Goal: Complete application form: Complete application form

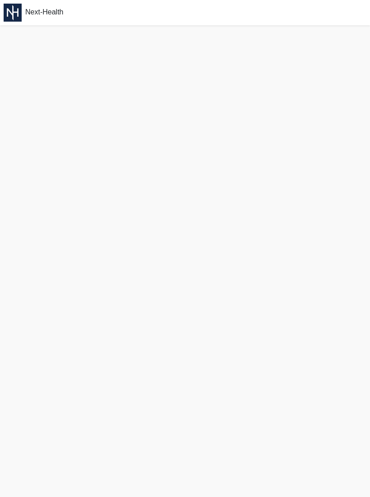
scroll to position [2, 0]
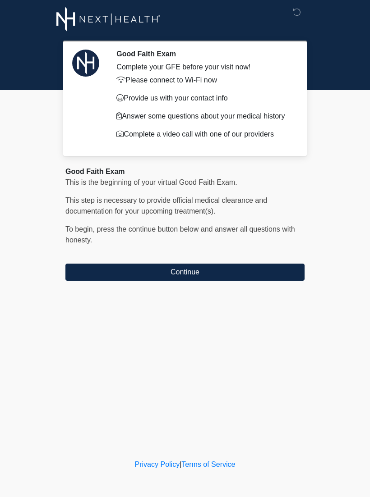
click at [267, 275] on button "Continue" at bounding box center [184, 272] width 239 height 17
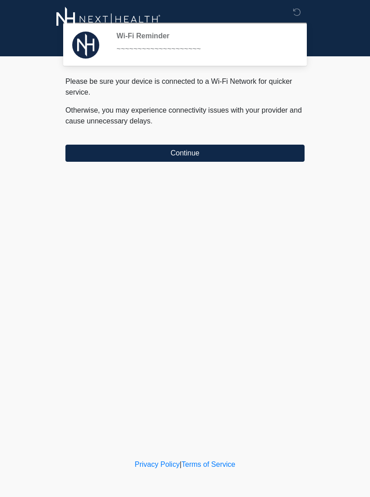
click at [253, 154] on button "Continue" at bounding box center [184, 153] width 239 height 17
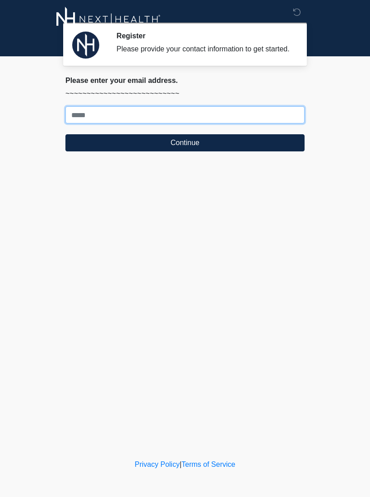
click at [134, 120] on input "Where should we email your treatment plan?" at bounding box center [184, 114] width 239 height 17
click at [185, 151] on button "Continue" at bounding box center [184, 142] width 239 height 17
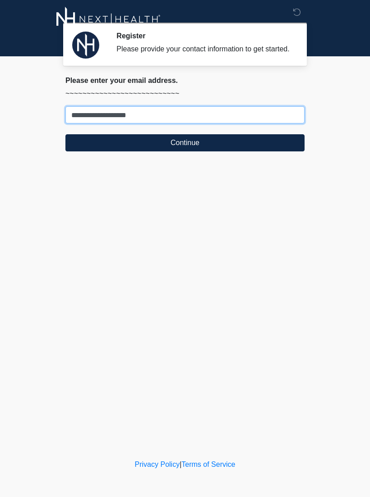
click at [185, 151] on button "Continue" at bounding box center [184, 142] width 239 height 17
type input "**********"
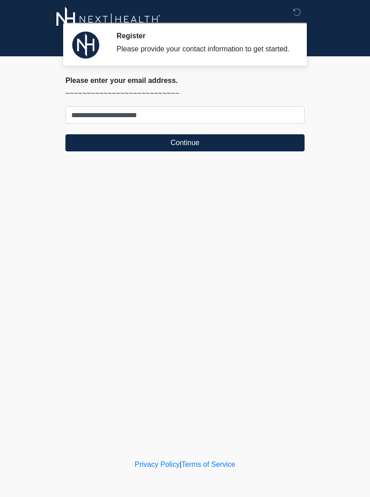
click at [192, 149] on button "Continue" at bounding box center [184, 142] width 239 height 17
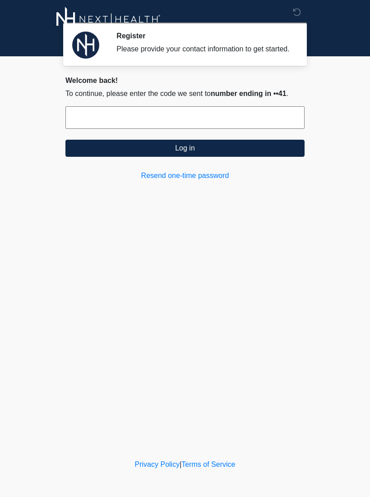
click at [193, 129] on input "text" at bounding box center [184, 117] width 239 height 23
type input "******"
click at [200, 157] on button "Log in" at bounding box center [184, 148] width 239 height 17
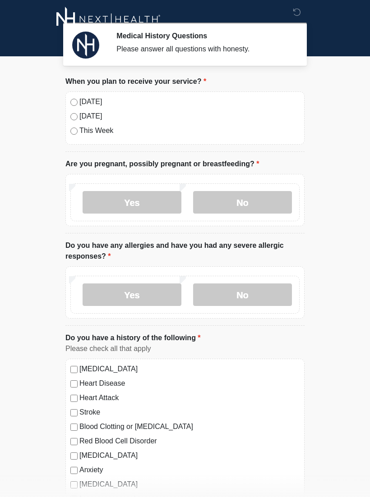
click at [259, 202] on label "No" at bounding box center [242, 202] width 99 height 23
click at [253, 294] on label "No" at bounding box center [242, 295] width 99 height 23
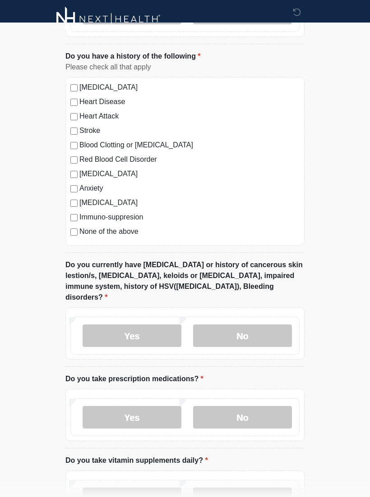
scroll to position [283, 0]
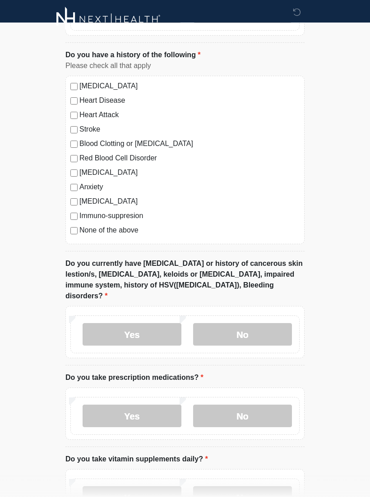
click at [67, 233] on div "[MEDICAL_DATA] Heart Disease Heart Attack Stroke Blood Clotting or [MEDICAL_DAT…" at bounding box center [184, 160] width 239 height 169
click at [260, 323] on label "No" at bounding box center [242, 334] width 99 height 23
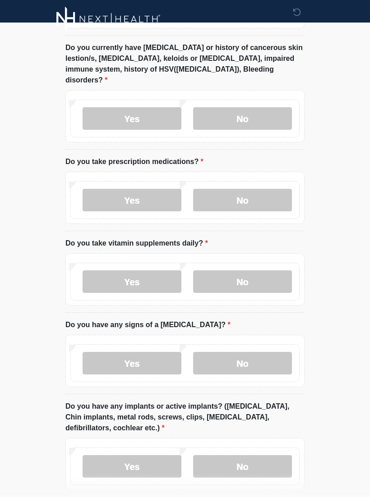
scroll to position [501, 0]
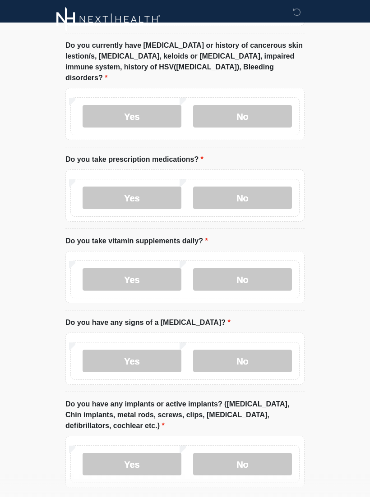
click at [265, 187] on label "No" at bounding box center [242, 198] width 99 height 23
click at [252, 271] on label "No" at bounding box center [242, 279] width 99 height 23
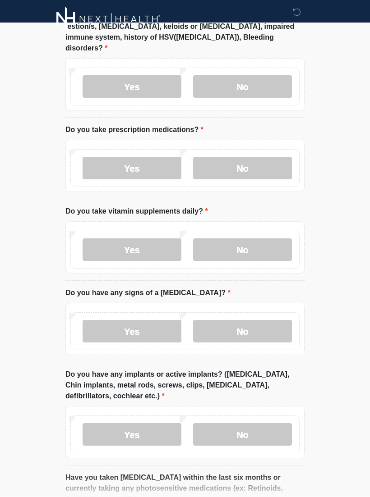
scroll to position [564, 0]
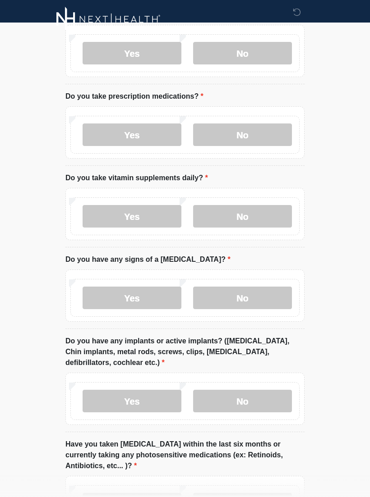
click at [261, 287] on label "No" at bounding box center [242, 298] width 99 height 23
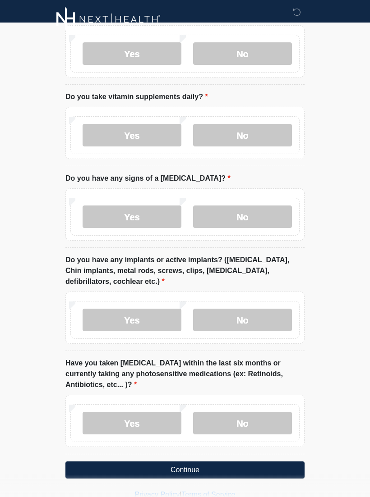
scroll to position [648, 0]
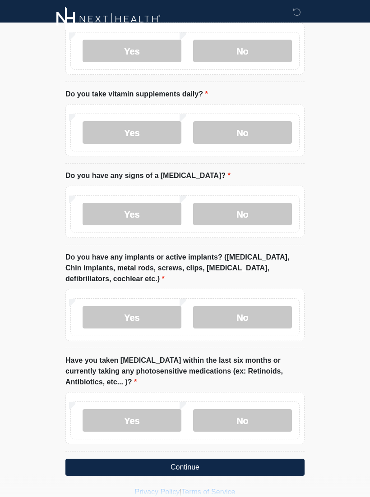
click at [256, 310] on label "No" at bounding box center [242, 318] width 99 height 23
click at [249, 410] on label "No" at bounding box center [242, 421] width 99 height 23
click at [204, 459] on button "Continue" at bounding box center [184, 467] width 239 height 17
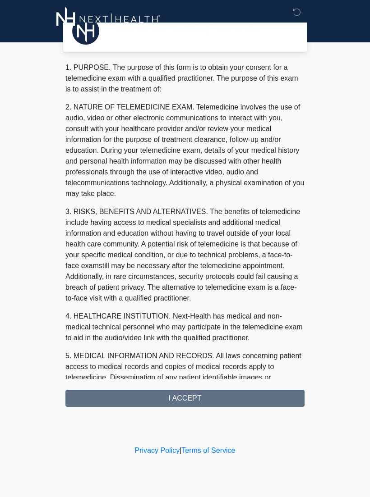
scroll to position [0, 0]
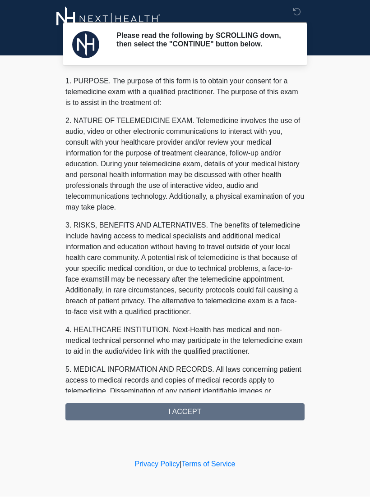
click at [235, 405] on div "1. PURPOSE. The purpose of this form is to obtain your consent for a telemedici…" at bounding box center [184, 248] width 239 height 345
click at [215, 419] on div "1. PURPOSE. The purpose of this form is to obtain your consent for a telemedici…" at bounding box center [184, 248] width 239 height 345
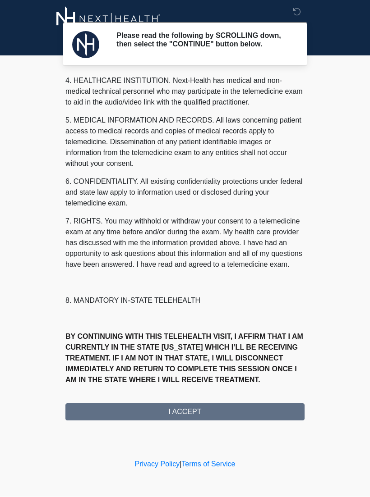
scroll to position [271, 0]
click at [211, 412] on button "I ACCEPT" at bounding box center [184, 412] width 239 height 17
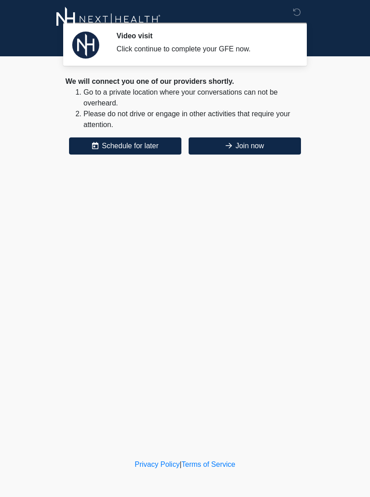
click at [255, 153] on button "Join now" at bounding box center [244, 145] width 112 height 17
